Goal: Task Accomplishment & Management: Use online tool/utility

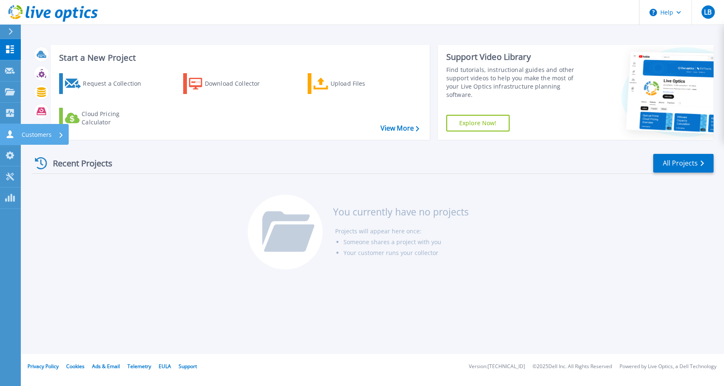
click at [39, 135] on p "Customers" at bounding box center [37, 135] width 30 height 22
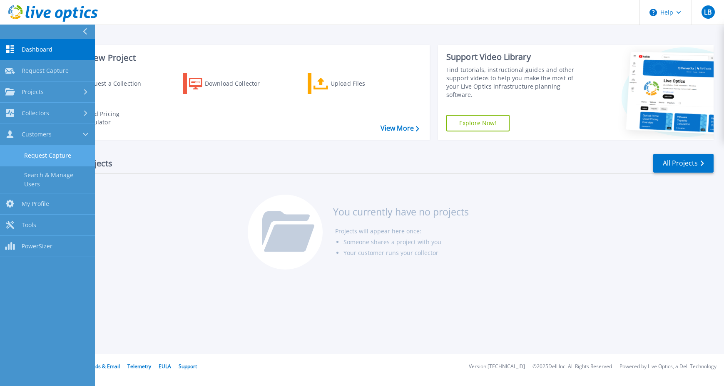
click at [53, 159] on link "Request Capture" at bounding box center [47, 155] width 95 height 21
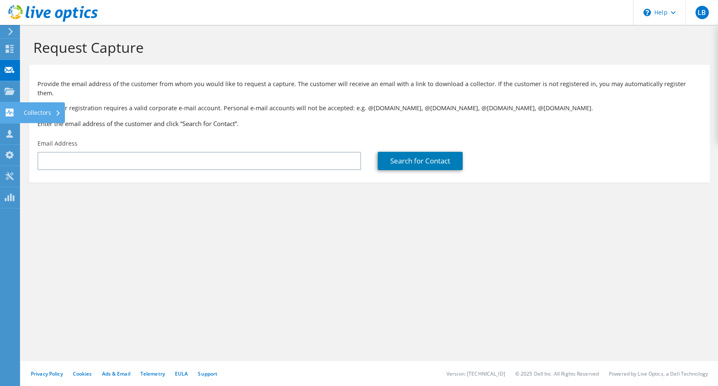
click at [11, 110] on use at bounding box center [10, 113] width 8 height 8
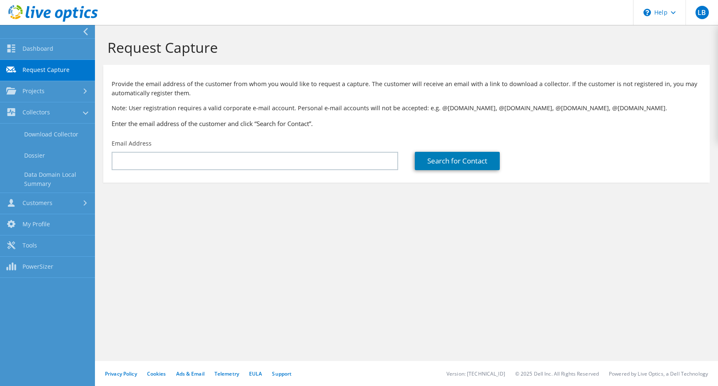
click at [47, 75] on link "Request Capture" at bounding box center [47, 70] width 95 height 21
